Goal: Transaction & Acquisition: Purchase product/service

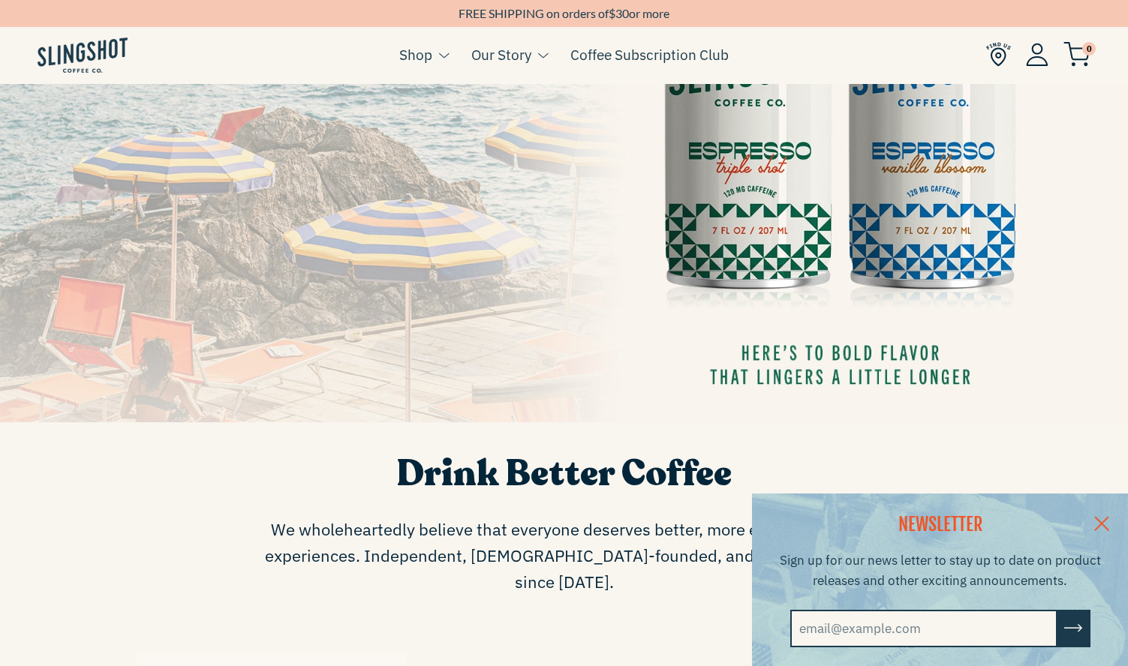
scroll to position [300, 0]
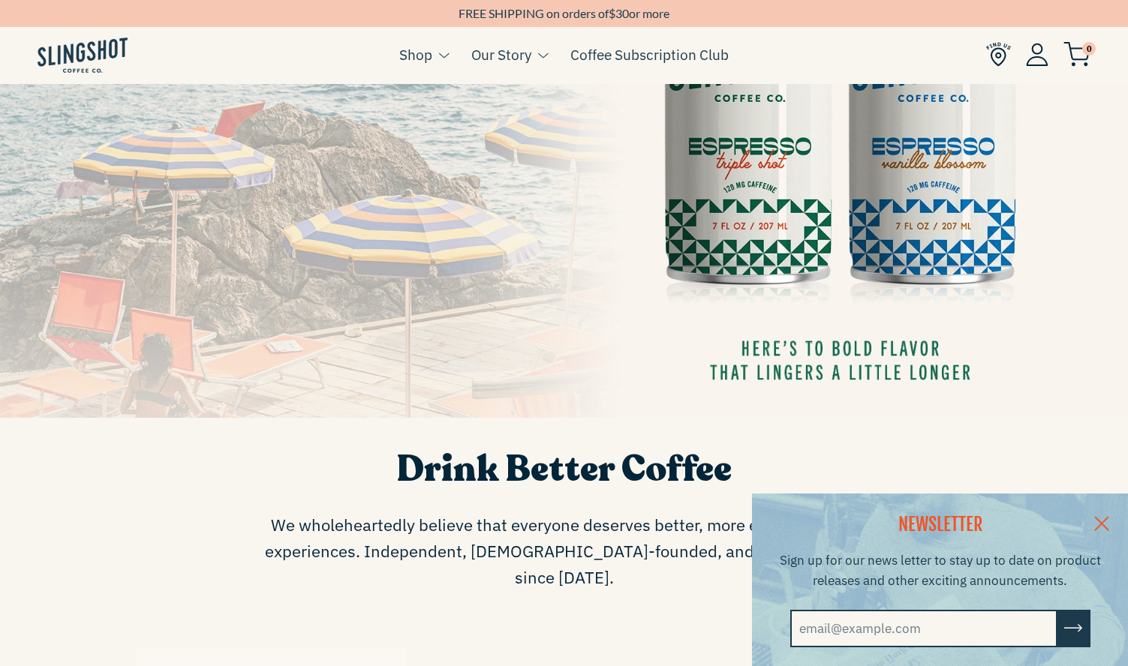
click at [1109, 520] on link at bounding box center [1101, 523] width 53 height 58
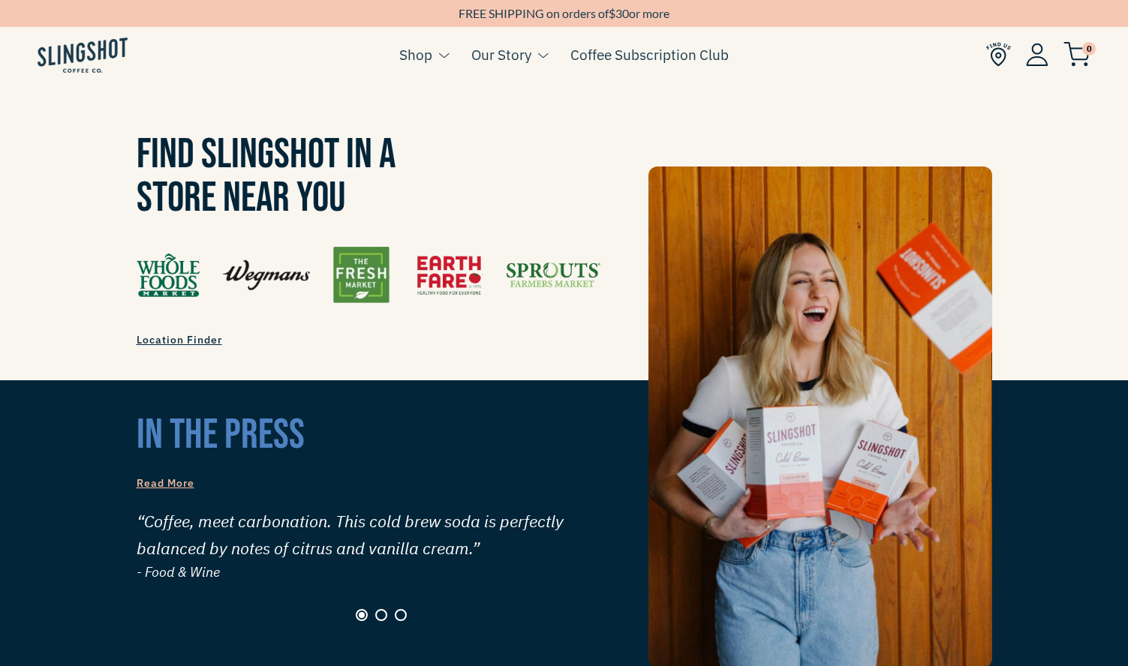
scroll to position [807, 0]
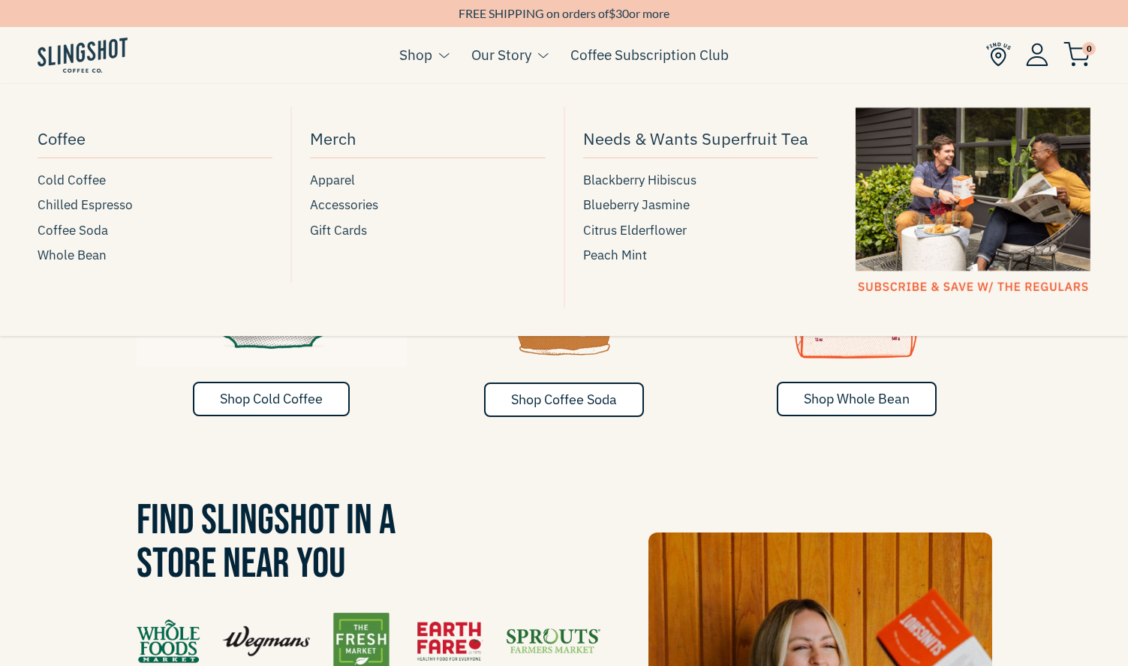
click at [436, 56] on button at bounding box center [440, 56] width 17 height 20
click at [71, 184] on span "Cold Coffee" at bounding box center [72, 180] width 68 height 20
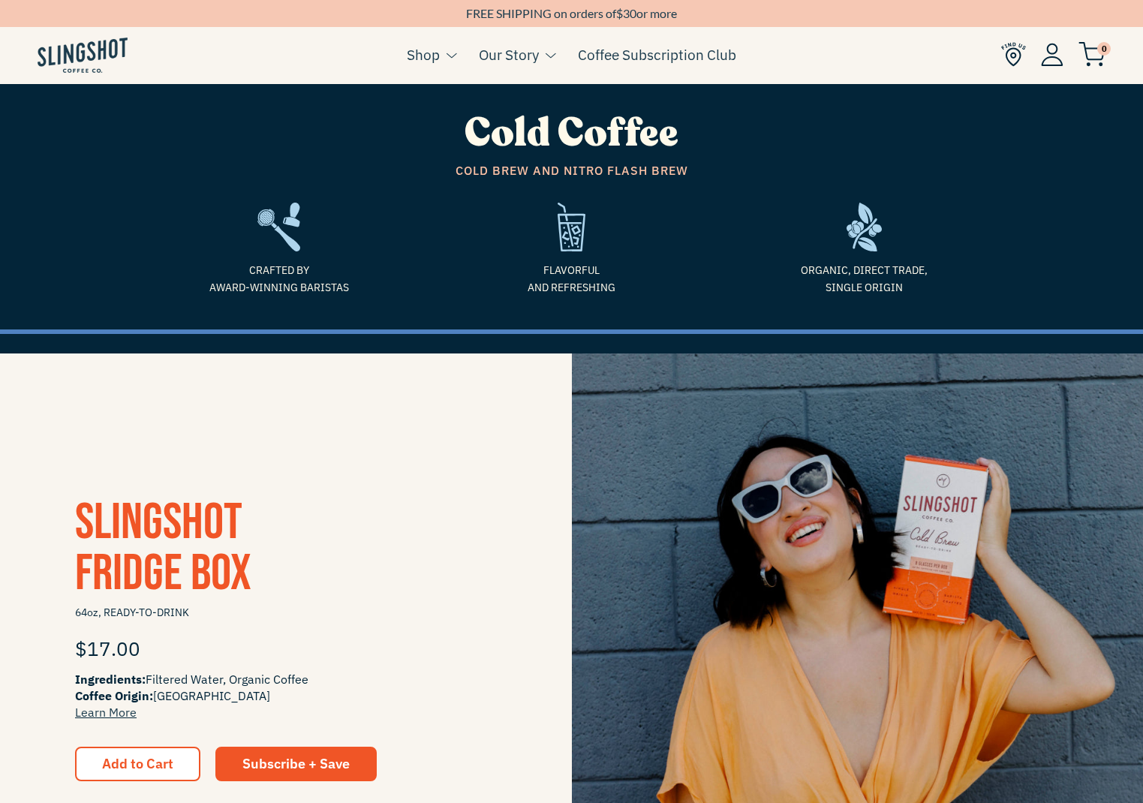
drag, startPoint x: 726, startPoint y: 640, endPoint x: 735, endPoint y: 431, distance: 209.6
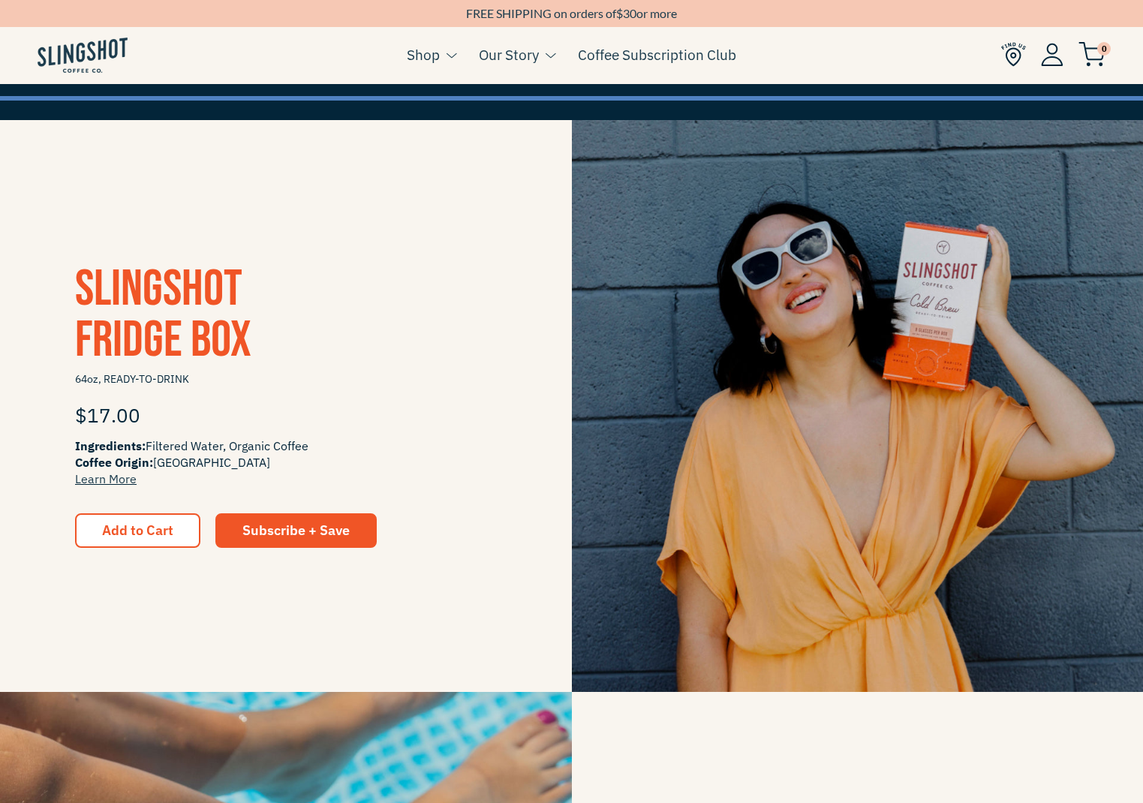
drag, startPoint x: 475, startPoint y: 433, endPoint x: 483, endPoint y: 474, distance: 41.2
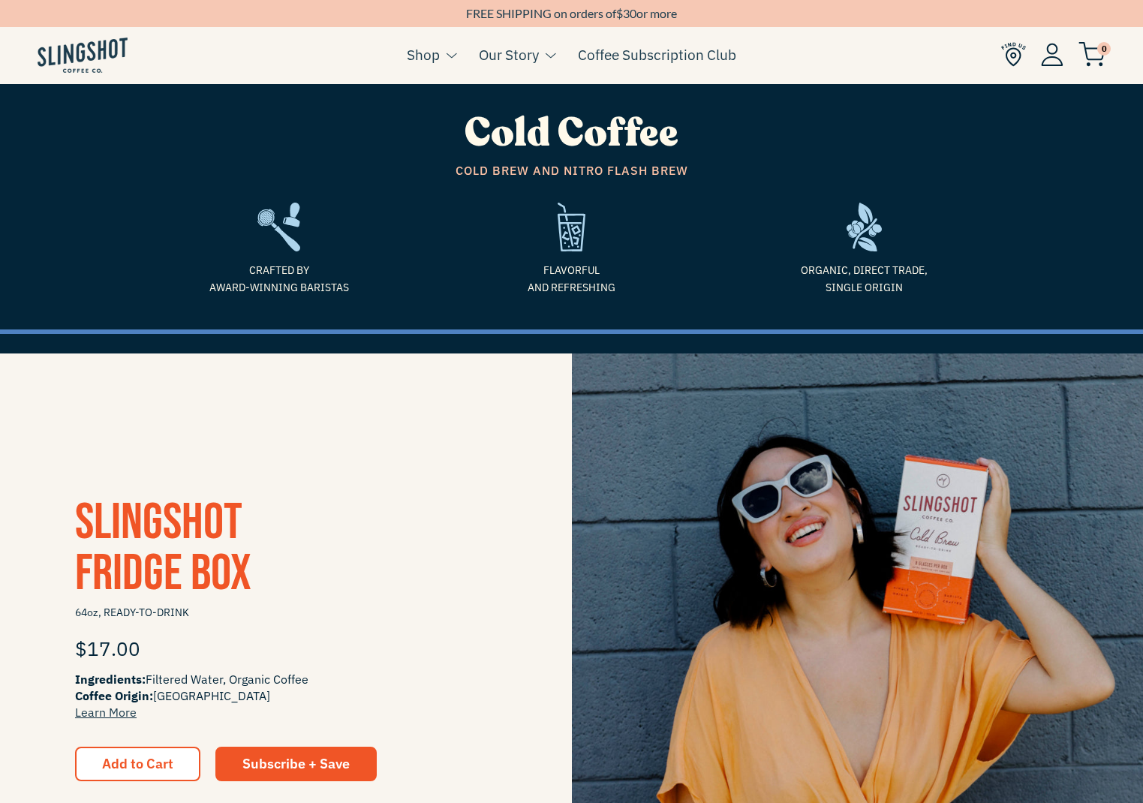
drag, startPoint x: 491, startPoint y: 527, endPoint x: 582, endPoint y: 121, distance: 416.2
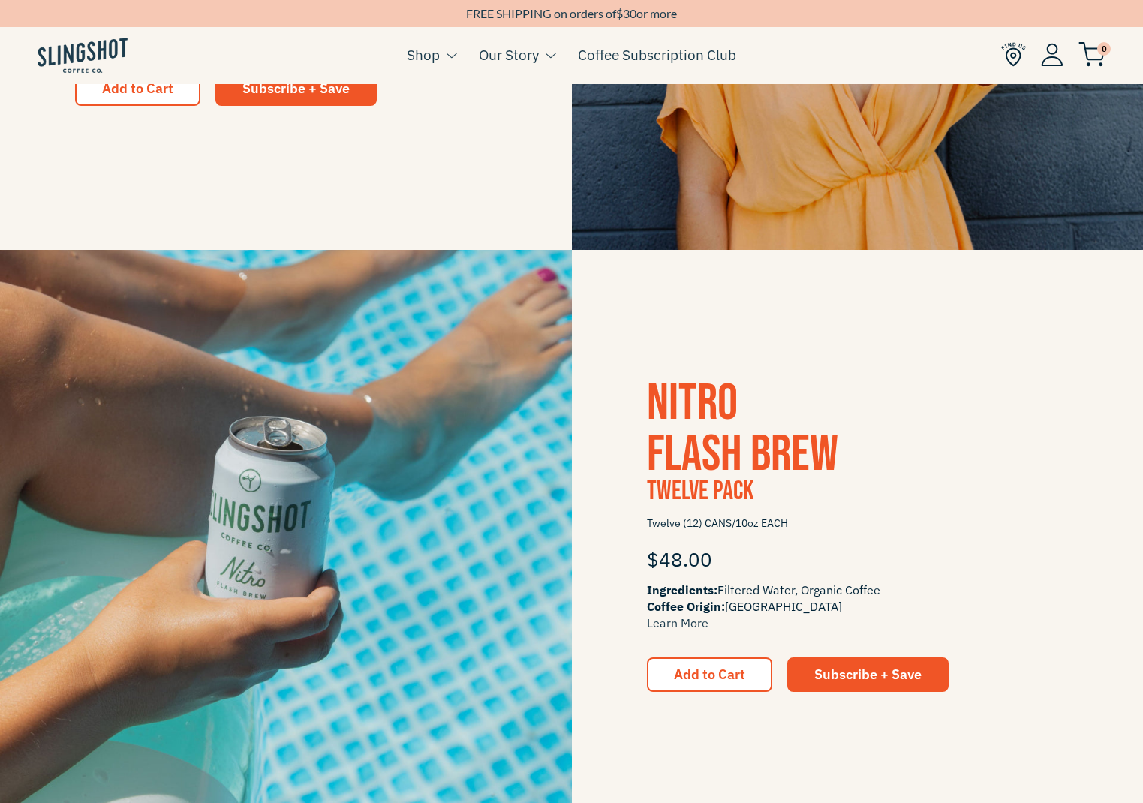
scroll to position [450, 0]
